Goal: Use online tool/utility: Utilize a website feature to perform a specific function

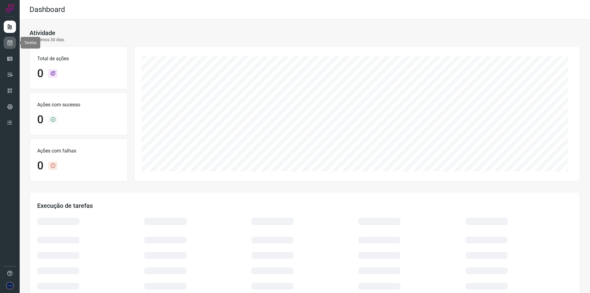
click at [9, 42] on icon at bounding box center [10, 43] width 6 height 6
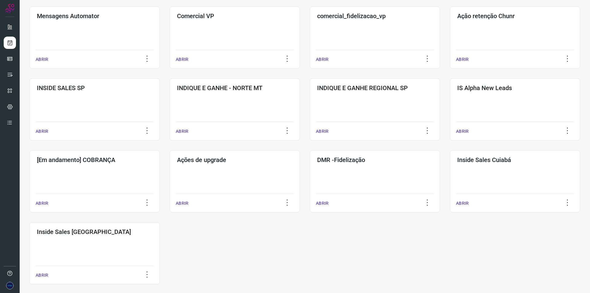
scroll to position [208, 0]
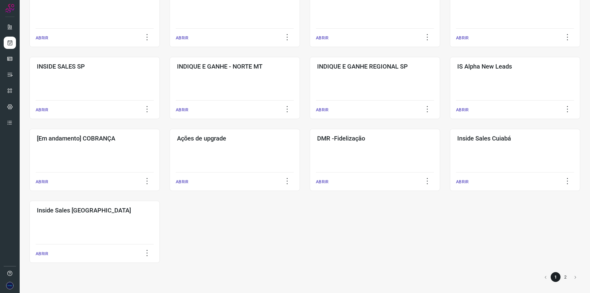
click at [560, 278] on li "2" at bounding box center [565, 277] width 10 height 10
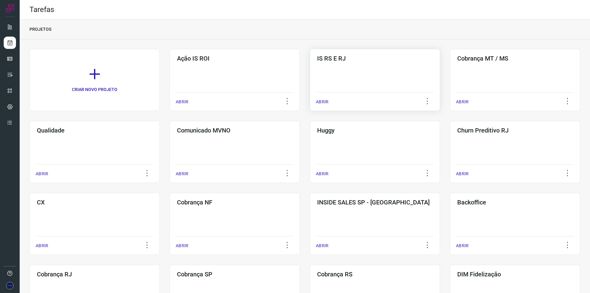
click at [318, 103] on p "ABRIR" at bounding box center [322, 102] width 13 height 6
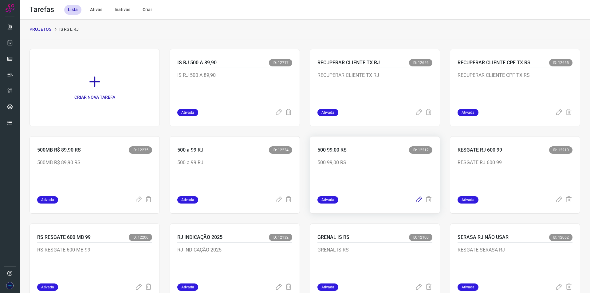
click at [415, 201] on icon at bounding box center [418, 199] width 7 height 7
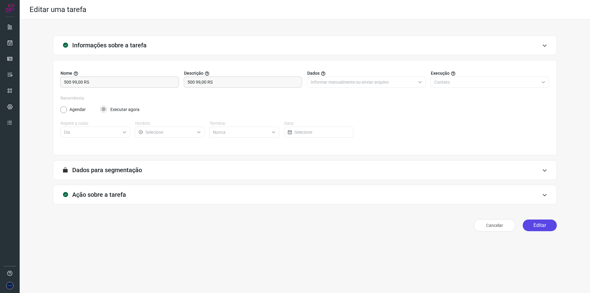
click at [539, 226] on button "Editar" at bounding box center [540, 225] width 34 height 12
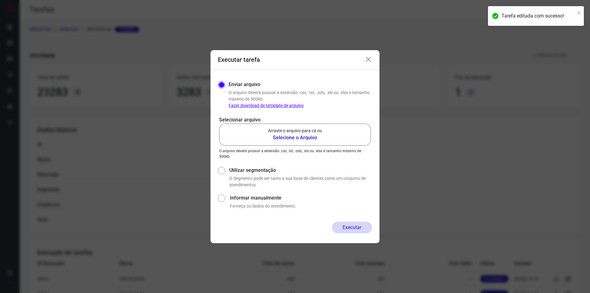
click at [294, 138] on b "Selecione o Arquivo" at bounding box center [295, 137] width 54 height 7
click at [0, 0] on input "Arraste o arquivo para cá ou Selecione o Arquivo" at bounding box center [0, 0] width 0 height 0
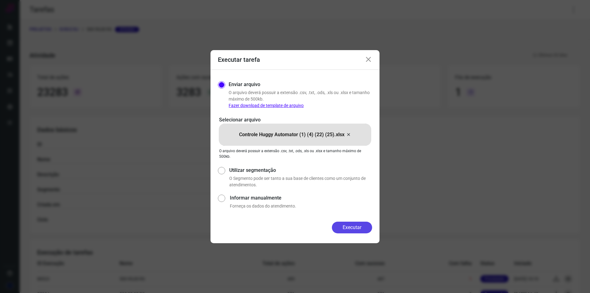
click at [343, 228] on button "Executar" at bounding box center [352, 228] width 40 height 12
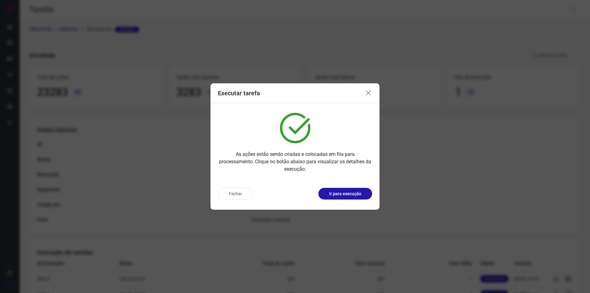
click at [368, 93] on icon at bounding box center [368, 92] width 7 height 7
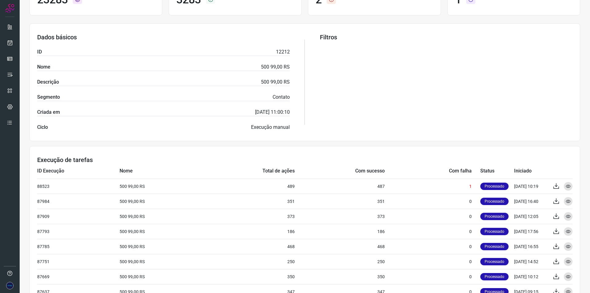
scroll to position [31, 0]
